Goal: Task Accomplishment & Management: Complete application form

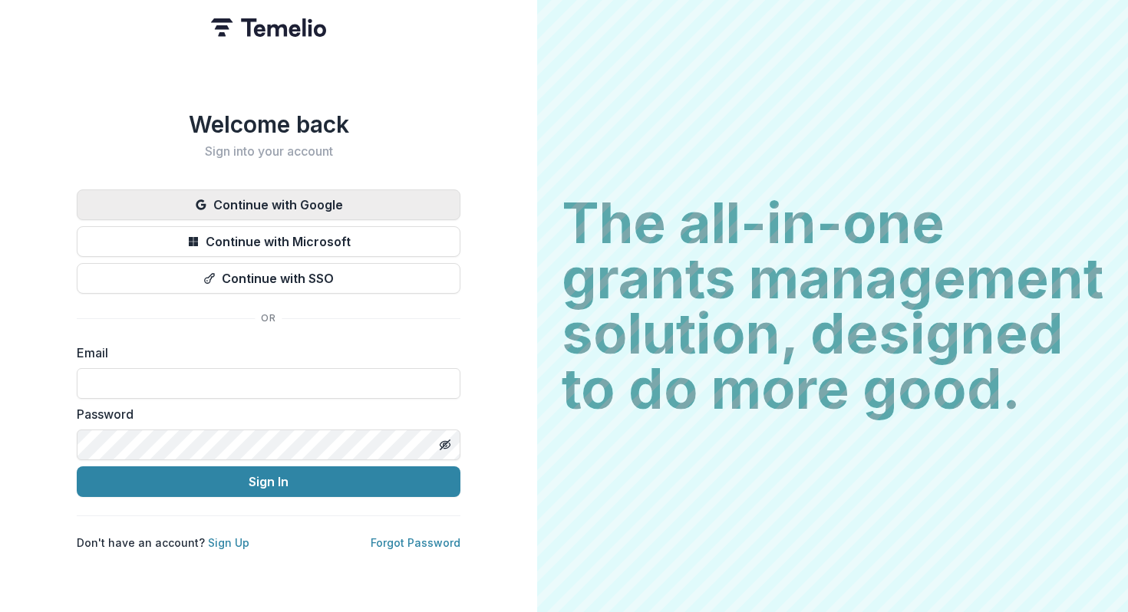
click at [273, 198] on button "Continue with Google" at bounding box center [269, 205] width 384 height 31
click at [270, 204] on button "Continue with Google" at bounding box center [269, 205] width 384 height 31
click at [328, 208] on button "Continue with Google" at bounding box center [269, 205] width 384 height 31
click at [305, 198] on button "Continue with Google" at bounding box center [269, 205] width 384 height 31
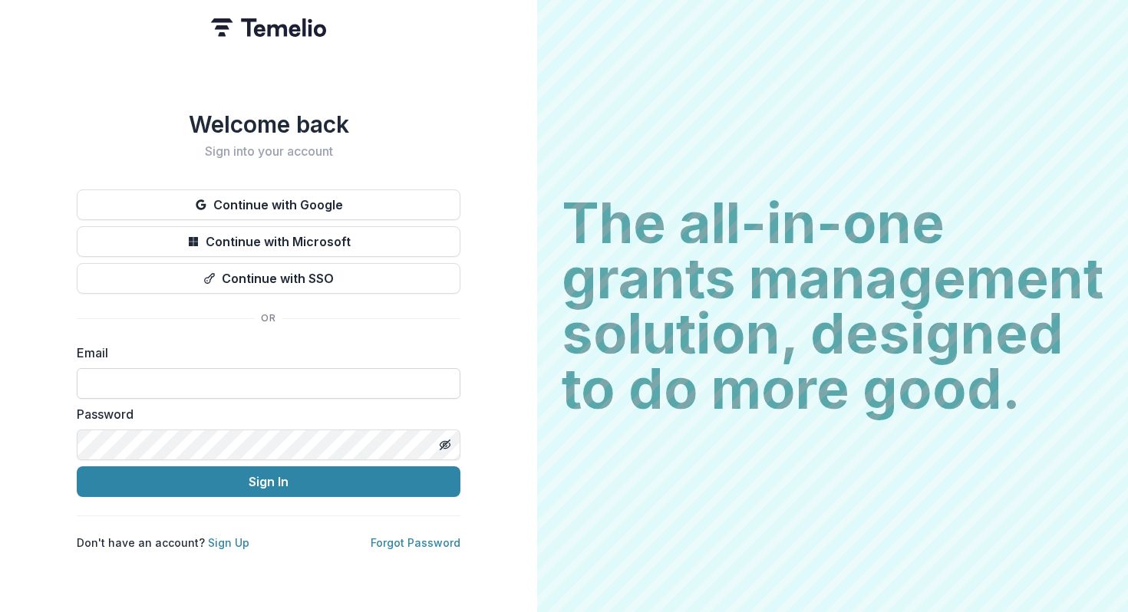
click at [303, 387] on input at bounding box center [269, 383] width 384 height 31
click at [0, 612] on com-1password-button at bounding box center [0, 612] width 0 height 0
click at [388, 385] on input at bounding box center [269, 383] width 384 height 31
click at [373, 394] on form "Email Password Sign In" at bounding box center [269, 420] width 384 height 153
click at [368, 388] on input at bounding box center [269, 383] width 384 height 31
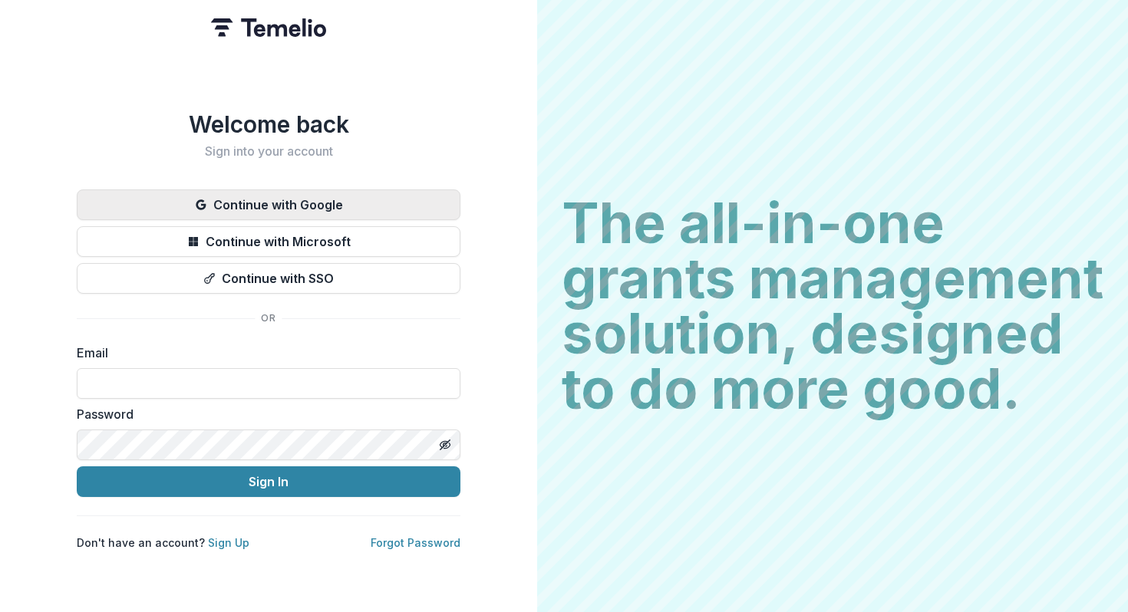
click at [352, 205] on button "Continue with Google" at bounding box center [269, 205] width 384 height 31
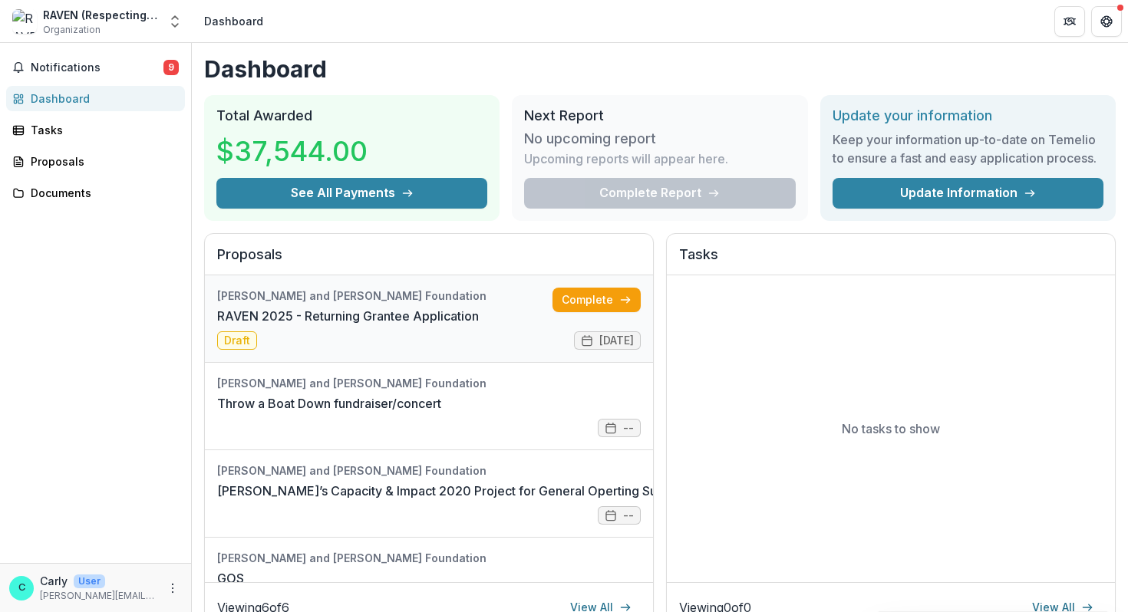
click at [434, 325] on link "RAVEN 2025 - Returning Grantee Application" at bounding box center [348, 316] width 262 height 18
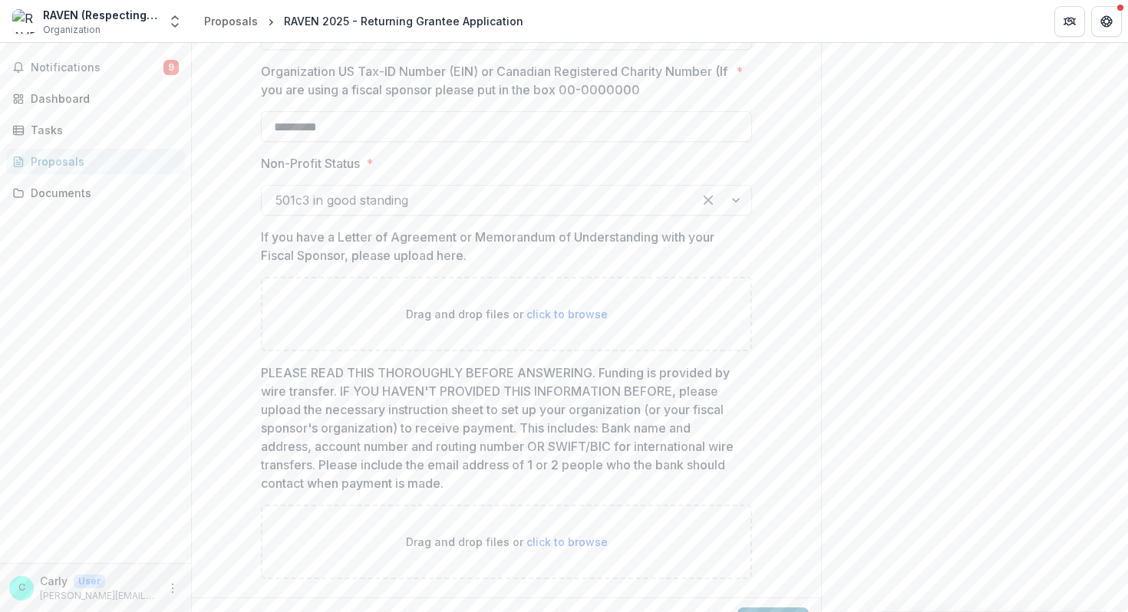
scroll to position [1496, 0]
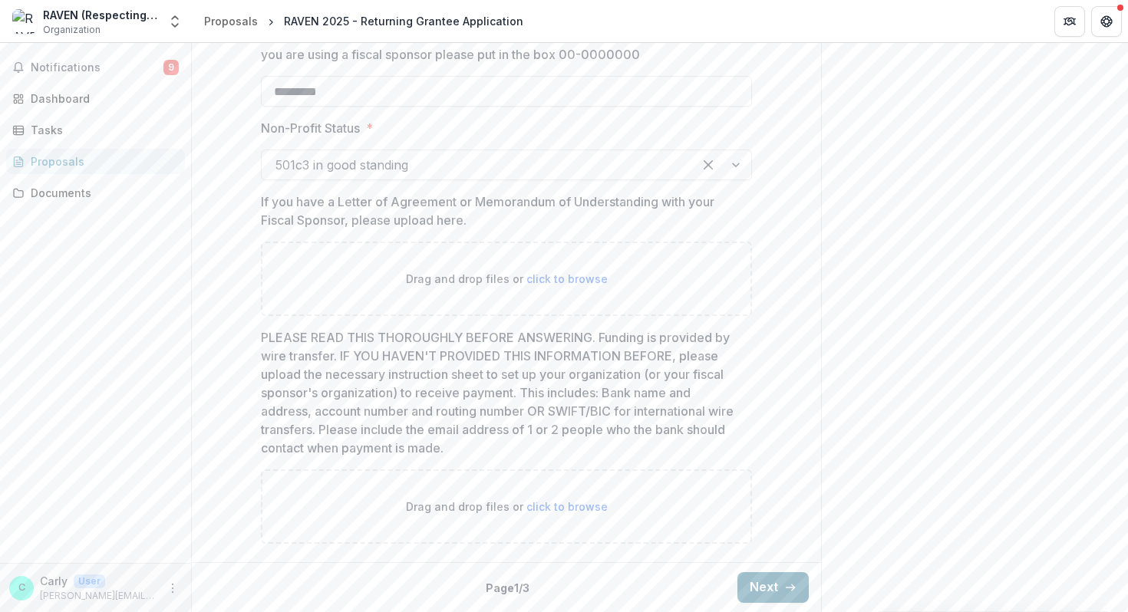
click at [753, 591] on button "Next" at bounding box center [772, 587] width 71 height 31
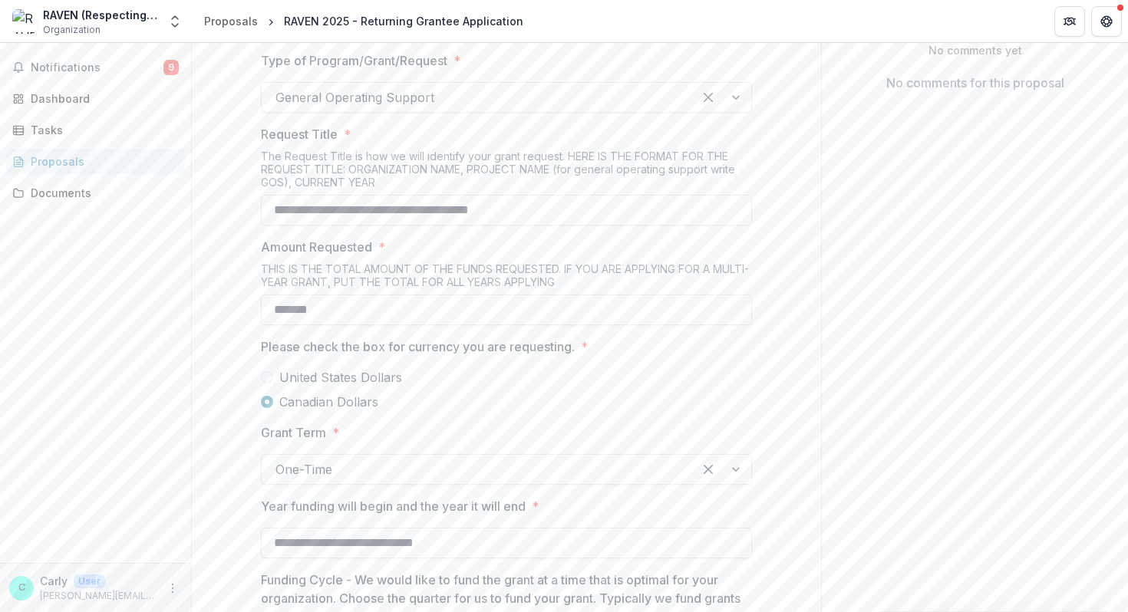
scroll to position [0, 0]
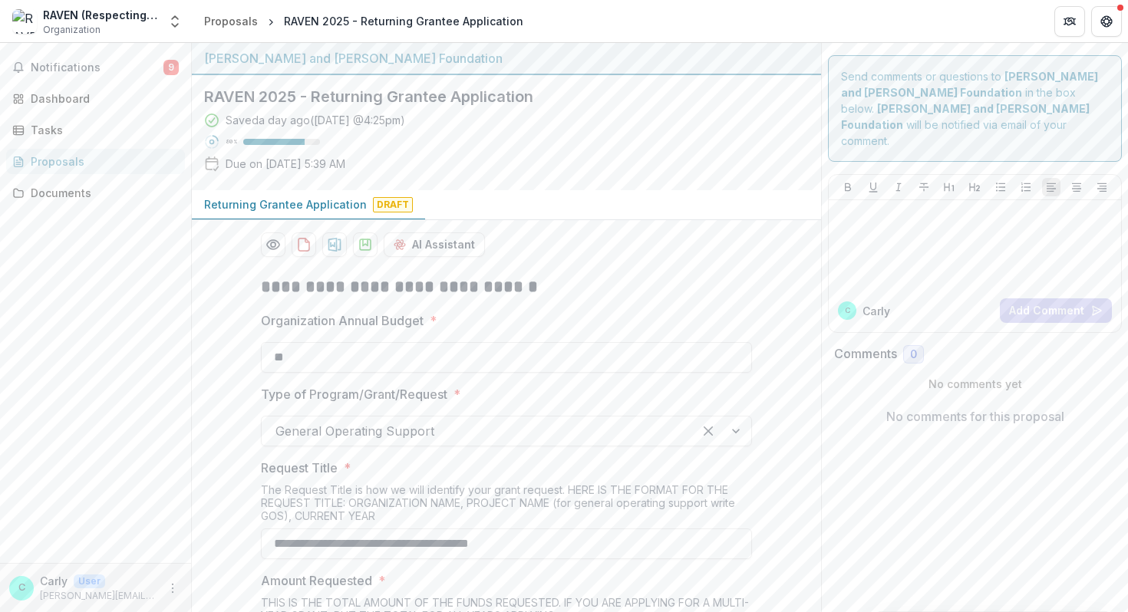
click at [684, 137] on div "Saved a day ago ( [DATE] @ 4:25pm ) 80 % Due on [DATE] 5:39 AM" at bounding box center [494, 145] width 580 height 66
click at [591, 174] on div "Saved a day ago ( [DATE] @ 4:25pm ) 80 % Due on [DATE] 5:39 AM" at bounding box center [494, 145] width 580 height 66
